Goal: Transaction & Acquisition: Purchase product/service

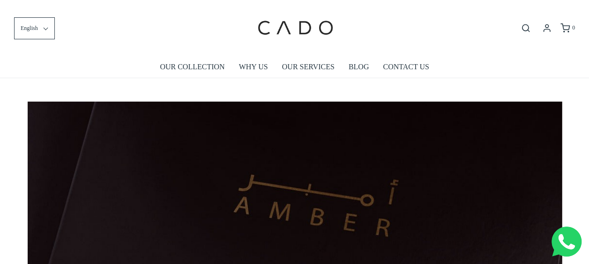
drag, startPoint x: 0, startPoint y: 164, endPoint x: 3, endPoint y: 154, distance: 11.1
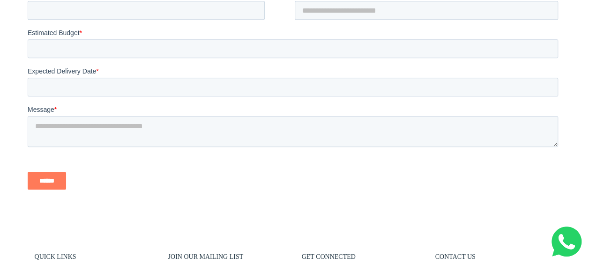
scroll to position [2264, 0]
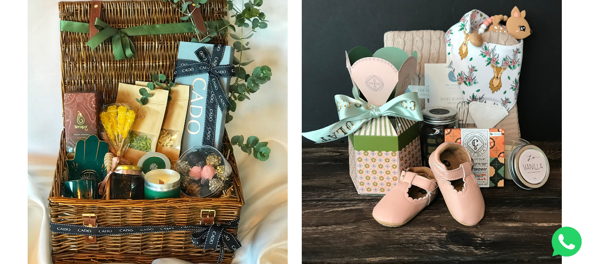
scroll to position [2014, 0]
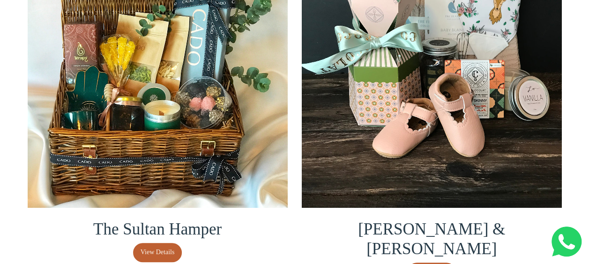
scroll to position [1968, 0]
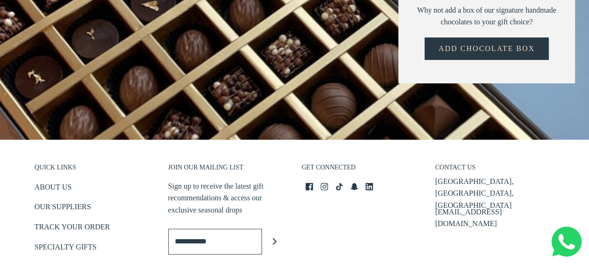
scroll to position [1218, 0]
